Goal: Check status: Check status

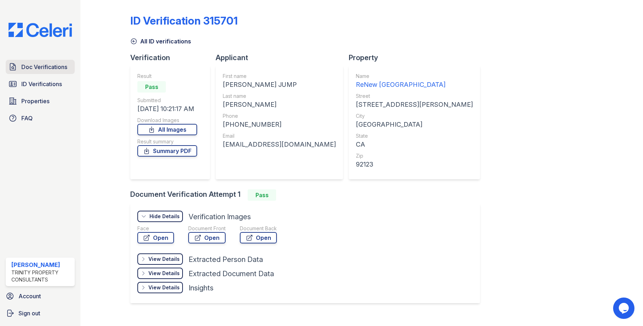
click at [63, 61] on link "Doc Verifications" at bounding box center [40, 67] width 69 height 14
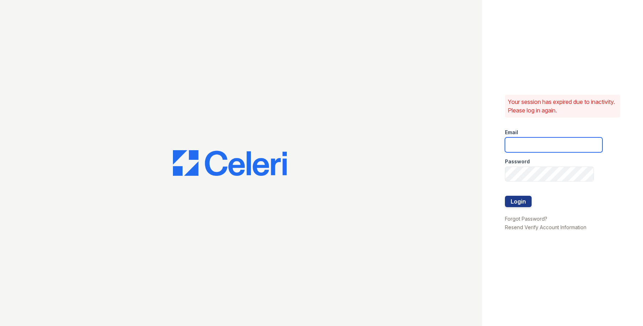
click at [528, 143] on input "email" at bounding box center [554, 144] width 98 height 15
type input "owilliams@trinity-pm.com"
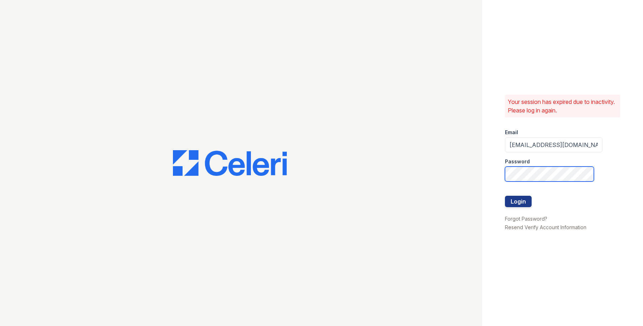
click at [505, 196] on button "Login" at bounding box center [518, 201] width 27 height 11
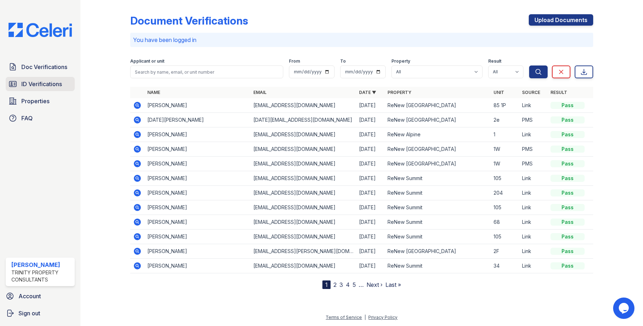
click at [53, 80] on span "ID Verifications" at bounding box center [41, 84] width 41 height 9
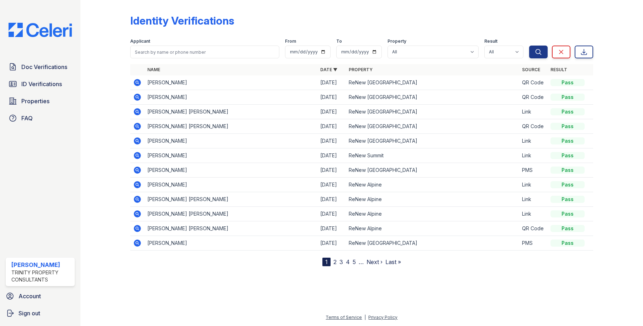
click at [340, 262] on link "3" at bounding box center [342, 261] width 4 height 7
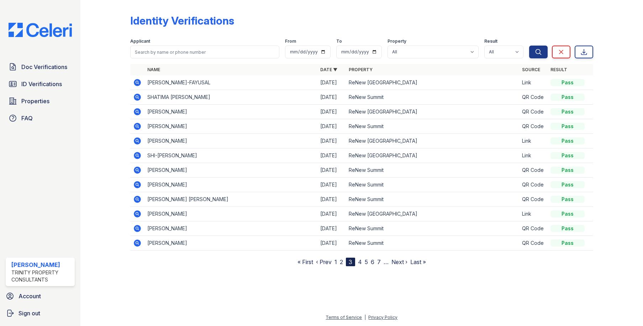
click at [361, 261] on link "4" at bounding box center [360, 261] width 4 height 7
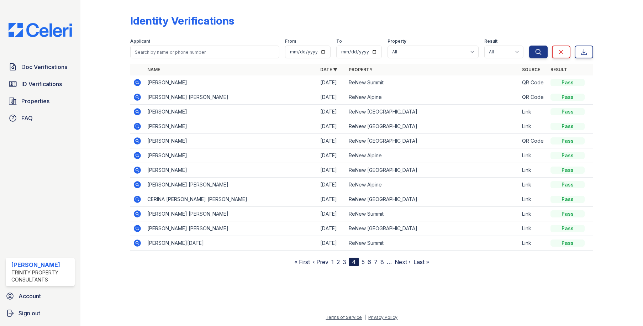
click at [138, 227] on icon at bounding box center [137, 228] width 2 height 2
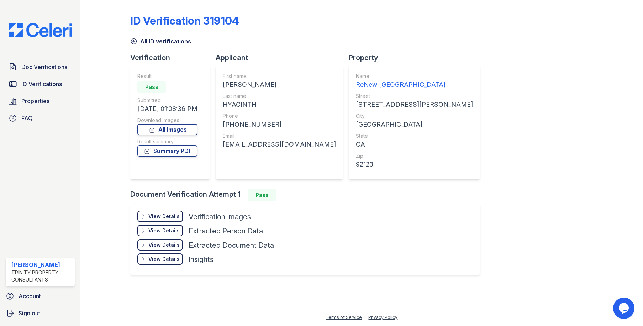
click at [166, 219] on div "View Details" at bounding box center [163, 216] width 31 height 7
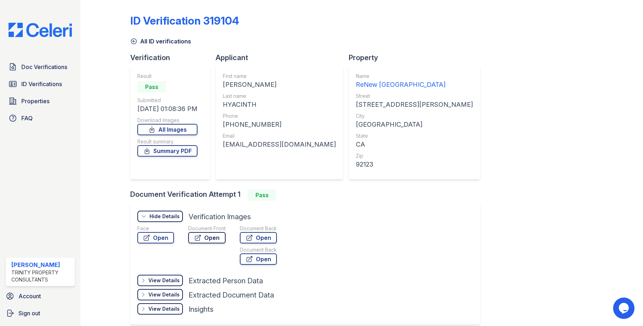
click at [206, 238] on link "Open" at bounding box center [206, 237] width 37 height 11
click at [169, 151] on link "Summary PDF" at bounding box center [167, 150] width 60 height 11
click at [133, 42] on icon at bounding box center [133, 41] width 5 height 5
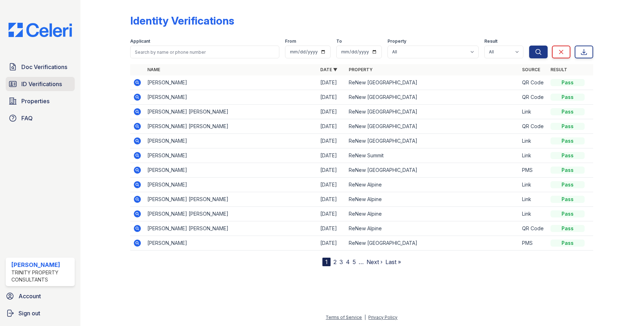
click at [35, 82] on span "ID Verifications" at bounding box center [41, 84] width 41 height 9
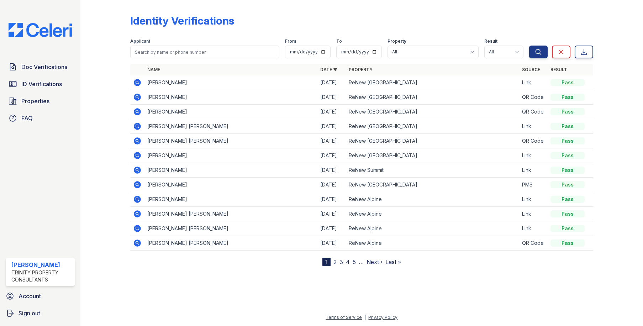
click at [35, 59] on div "Doc Verifications ID Verifications Properties FAQ Ona Williams Trinity Property…" at bounding box center [40, 163] width 80 height 326
click at [38, 70] on span "Doc Verifications" at bounding box center [44, 67] width 46 height 9
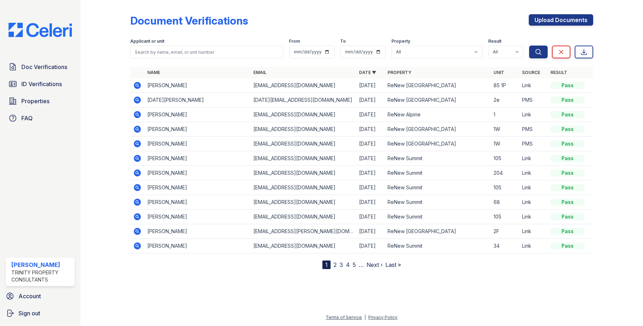
click at [139, 83] on icon at bounding box center [137, 85] width 7 height 7
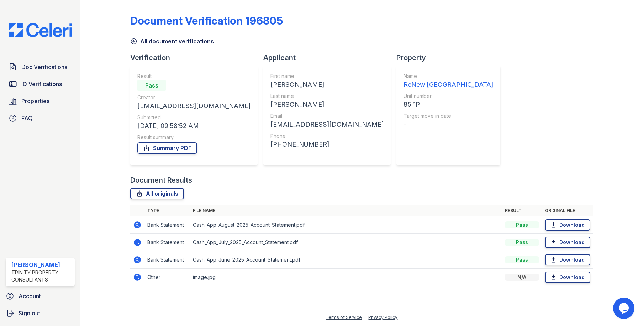
click at [135, 277] on icon at bounding box center [137, 277] width 7 height 7
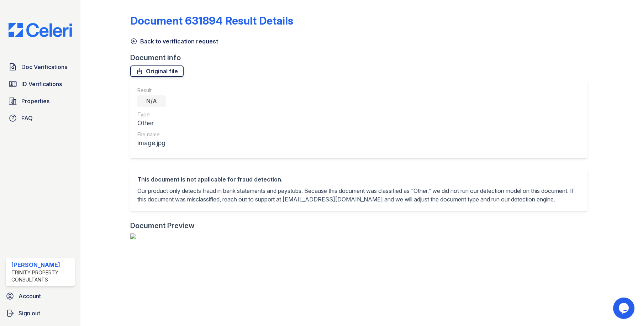
click at [169, 69] on link "Original file" at bounding box center [156, 71] width 53 height 11
click at [132, 41] on icon at bounding box center [133, 41] width 7 height 7
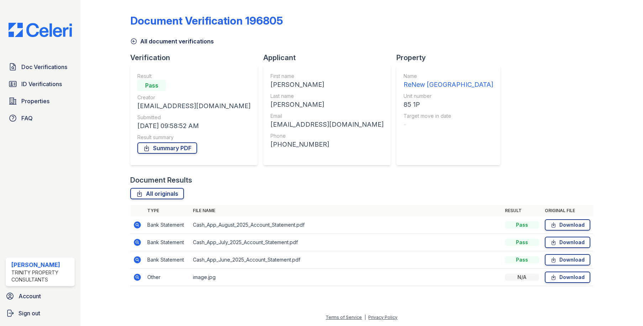
click at [138, 224] on icon at bounding box center [137, 225] width 9 height 9
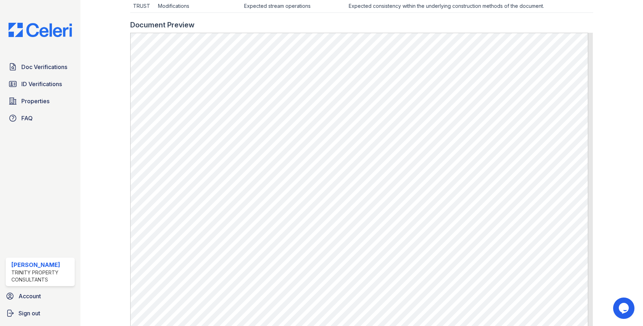
scroll to position [342, 0]
